Goal: Task Accomplishment & Management: Use online tool/utility

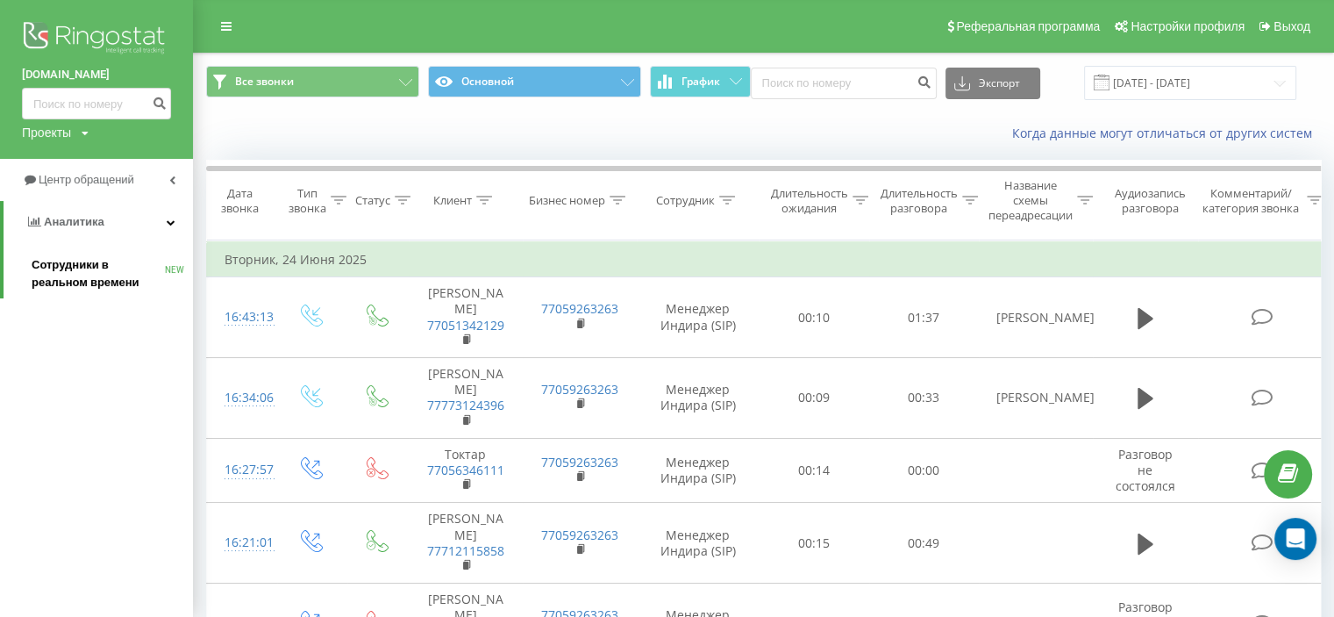
click at [116, 260] on span "Сотрудники в реальном времени" at bounding box center [98, 273] width 133 height 35
click at [69, 268] on span "Сотрудники в реальном времени" at bounding box center [98, 273] width 133 height 35
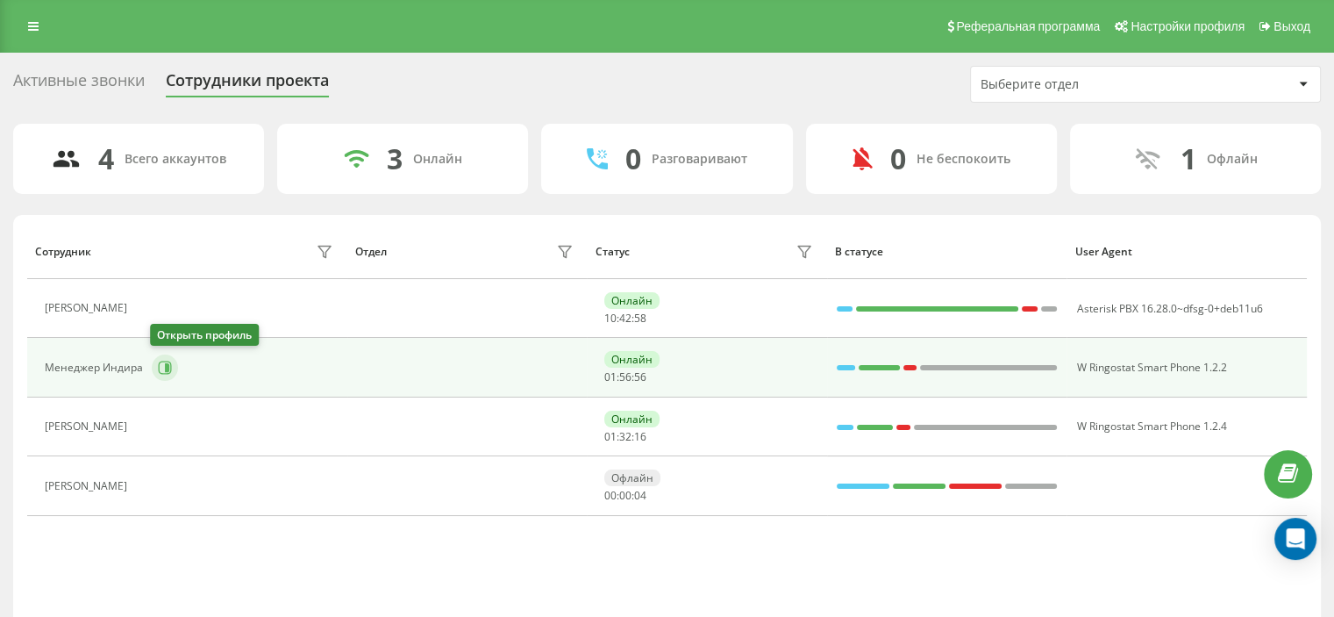
click at [166, 365] on icon at bounding box center [167, 367] width 4 height 9
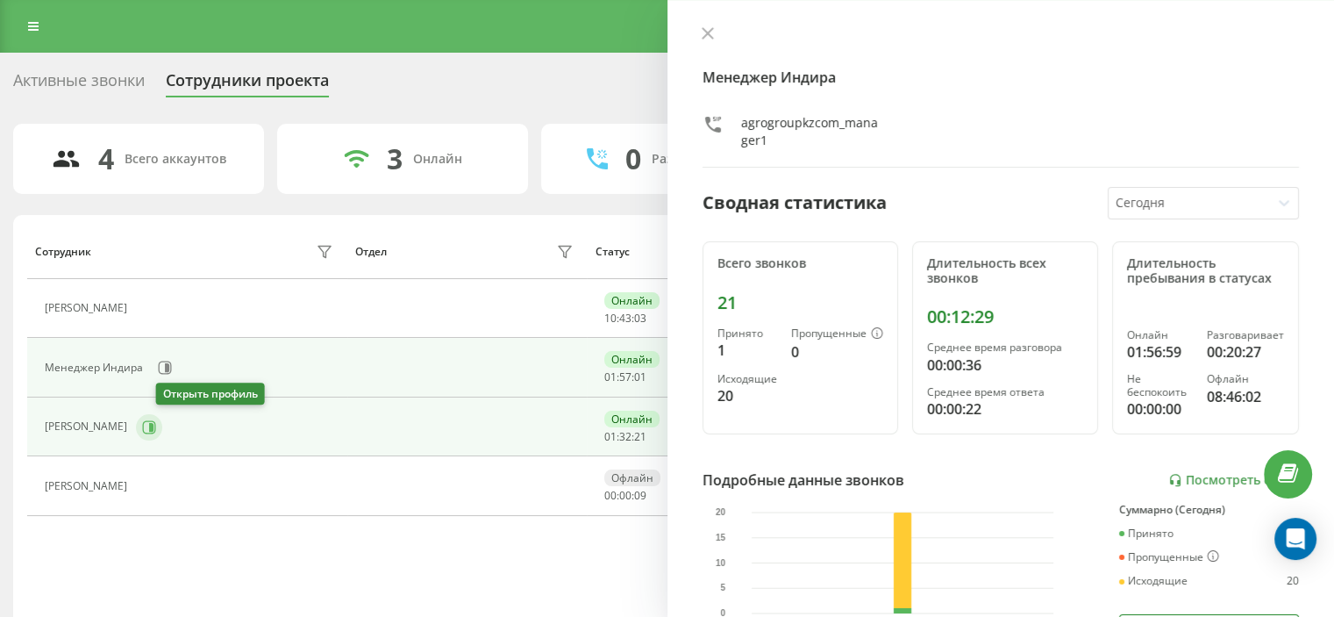
click at [156, 421] on icon at bounding box center [149, 427] width 14 height 14
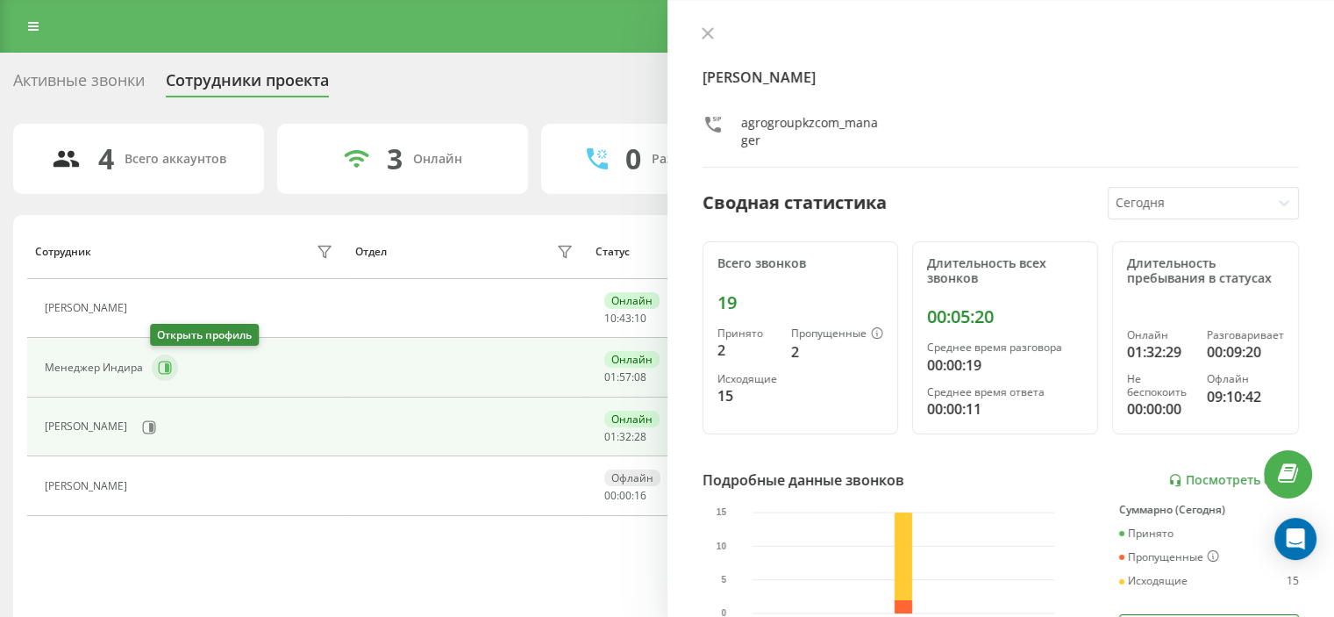
click at [165, 374] on button at bounding box center [165, 367] width 26 height 26
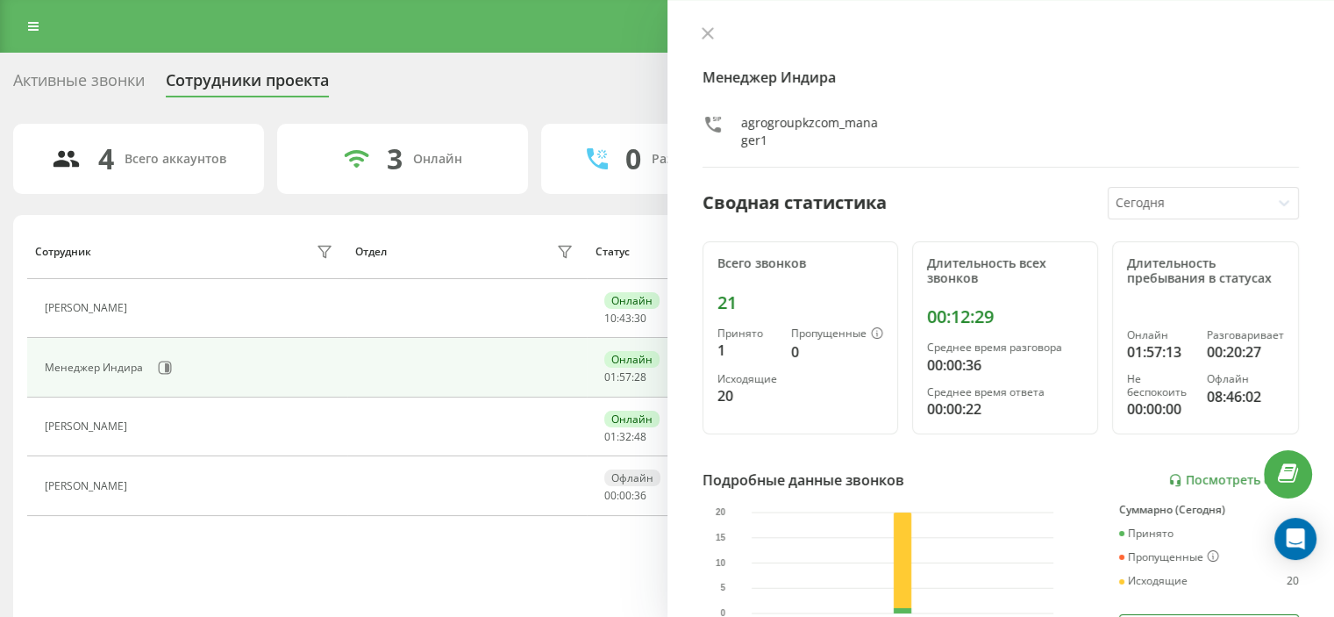
click at [698, 25] on div "Менеджер [PERSON_NAME] agrogroupkzcom_manager1 Сводная статистика [DATE] Всего …" at bounding box center [1000, 308] width 667 height 617
click at [708, 31] on icon at bounding box center [708, 33] width 12 height 12
